Goal: Find specific page/section: Find specific page/section

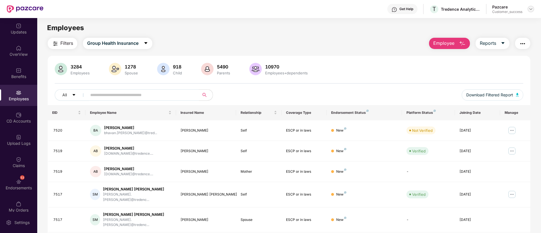
click at [530, 8] on img at bounding box center [531, 9] width 5 height 5
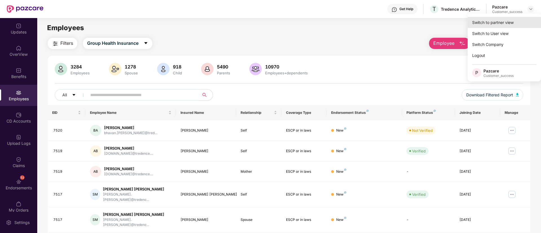
click at [512, 20] on div "Switch to partner view" at bounding box center [504, 22] width 73 height 11
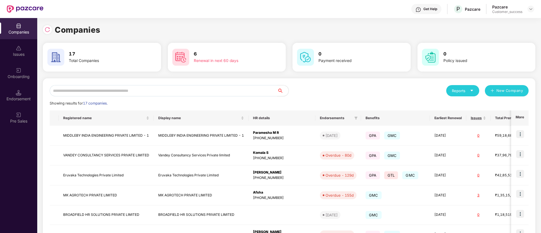
click at [144, 92] on input "text" at bounding box center [164, 90] width 228 height 11
type input "*"
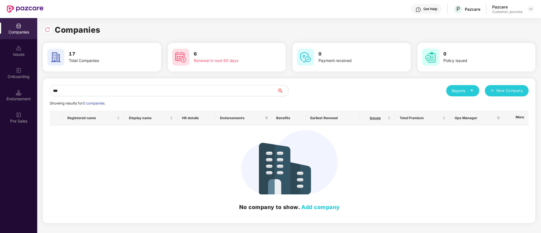
type input "*"
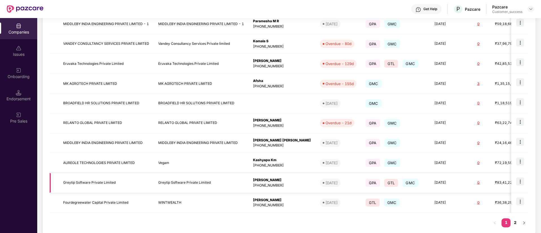
scroll to position [112, 0]
click at [523, 99] on img at bounding box center [521, 102] width 8 height 8
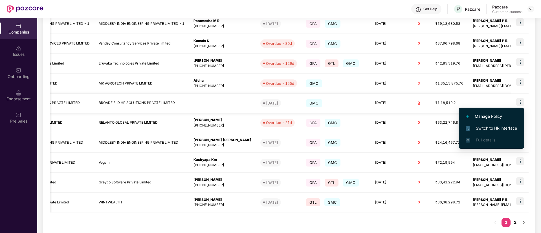
scroll to position [0, 60]
click at [510, 123] on li "Switch to HR interface" at bounding box center [491, 129] width 65 height 12
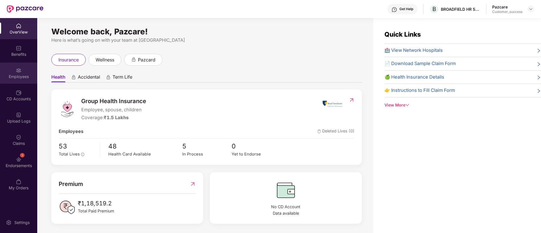
click at [18, 75] on div "Employees" at bounding box center [18, 77] width 37 height 6
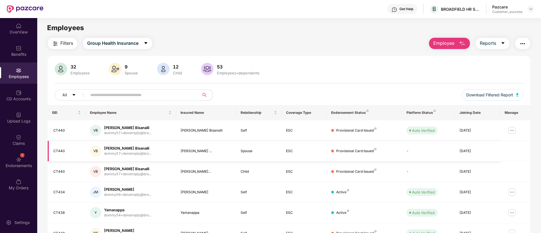
scroll to position [113, 0]
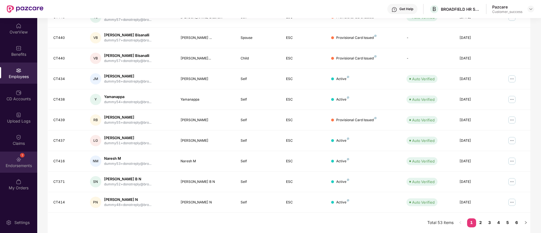
click at [5, 158] on div "1 Endorsements" at bounding box center [18, 162] width 37 height 21
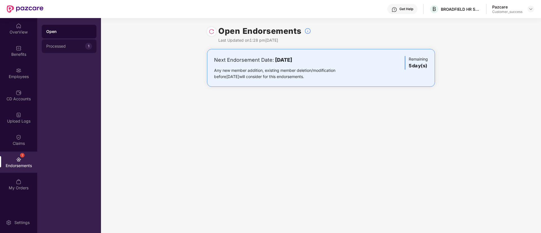
click at [69, 52] on div "Processed 1" at bounding box center [69, 47] width 55 height 14
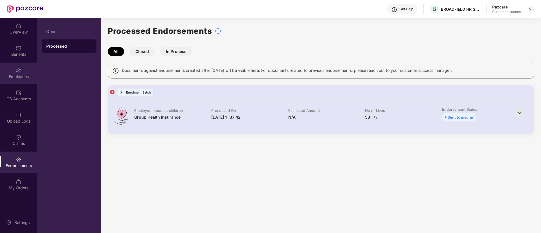
click at [20, 78] on div "Employees" at bounding box center [18, 77] width 37 height 6
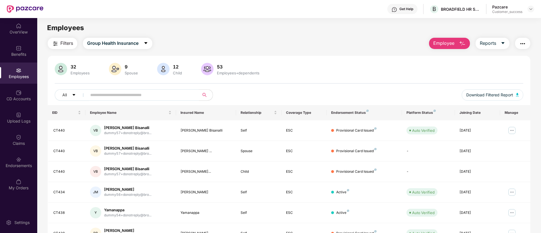
click at [56, 43] on img "button" at bounding box center [55, 43] width 7 height 7
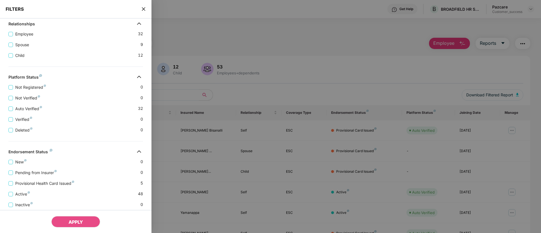
scroll to position [124, 0]
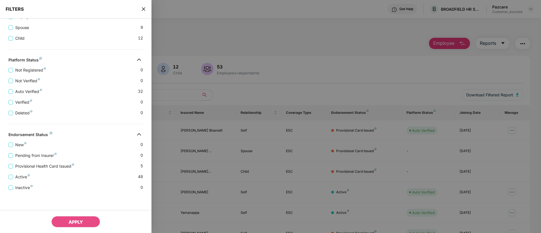
click at [146, 11] on span "close" at bounding box center [143, 9] width 5 height 6
